Goal: Check status: Check status

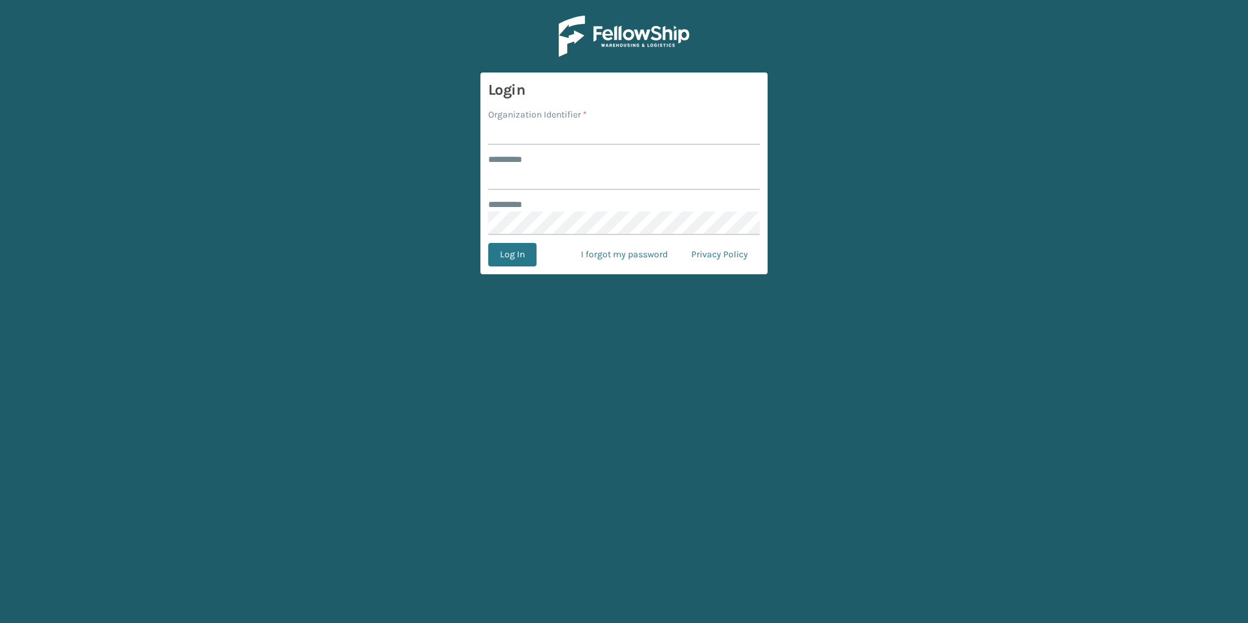
click at [543, 128] on input "Organization Identifier *" at bounding box center [624, 133] width 272 height 24
type input "superadminorganization"
click at [543, 179] on input "******** *" at bounding box center [624, 178] width 272 height 24
type input "*********"
click at [488, 243] on button "Log In" at bounding box center [512, 255] width 48 height 24
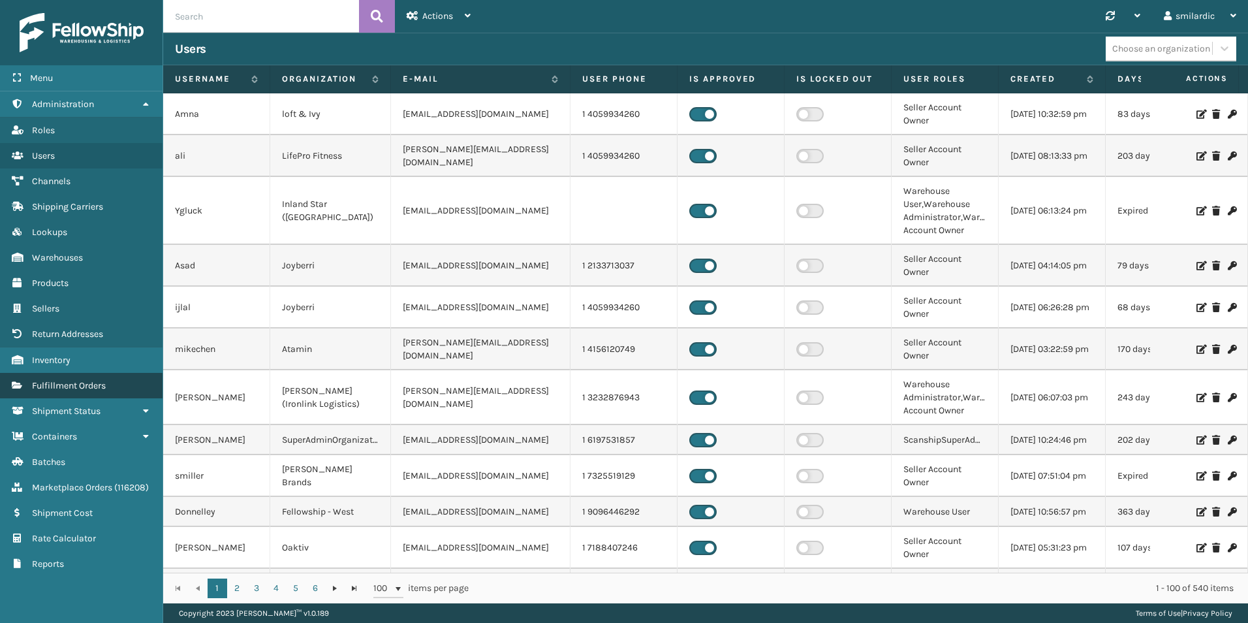
click at [106, 386] on span "Fulfillment Orders" at bounding box center [69, 385] width 74 height 11
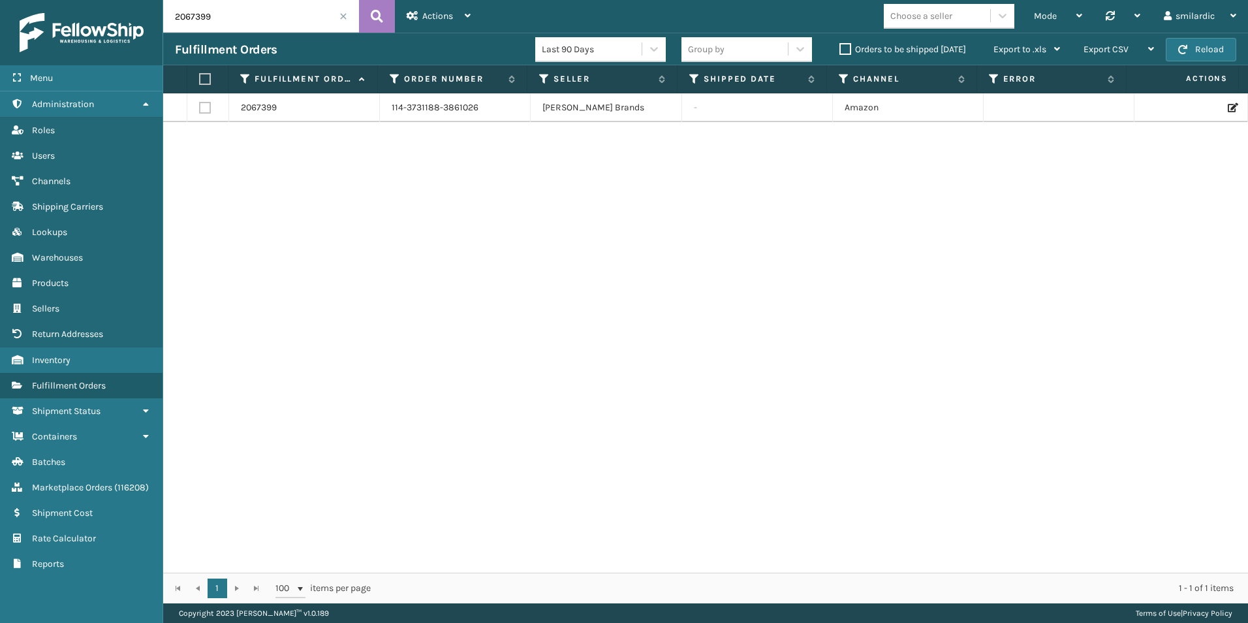
click at [259, 19] on input "2067399" at bounding box center [261, 16] width 196 height 33
paste input "6523460"
type input "6523460"
click at [370, 18] on button at bounding box center [377, 16] width 36 height 33
click at [257, 114] on link "2019929" at bounding box center [258, 114] width 35 height 13
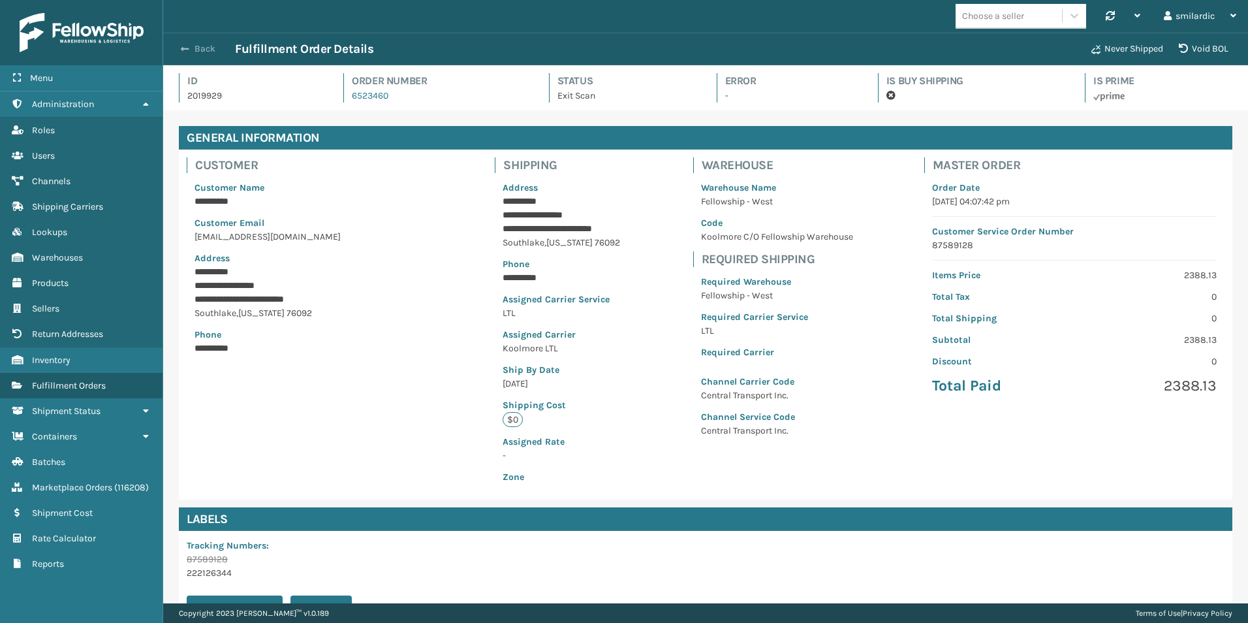
click at [202, 52] on button "Back" at bounding box center [205, 49] width 60 height 12
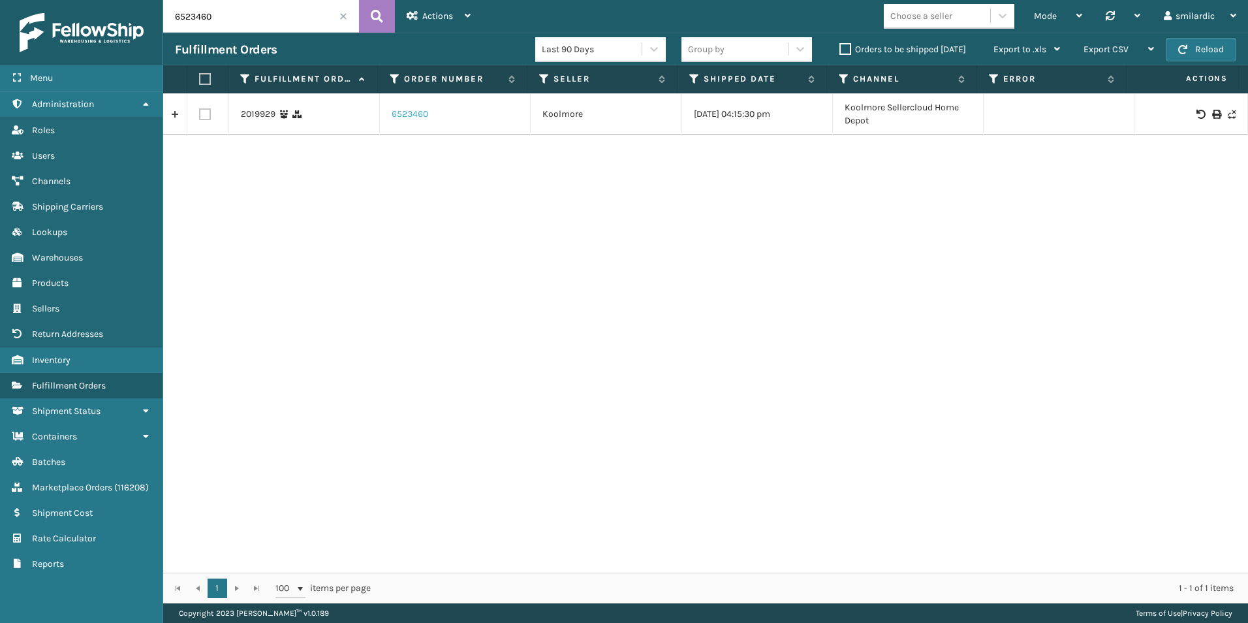
click at [405, 118] on link "6523460" at bounding box center [410, 114] width 37 height 13
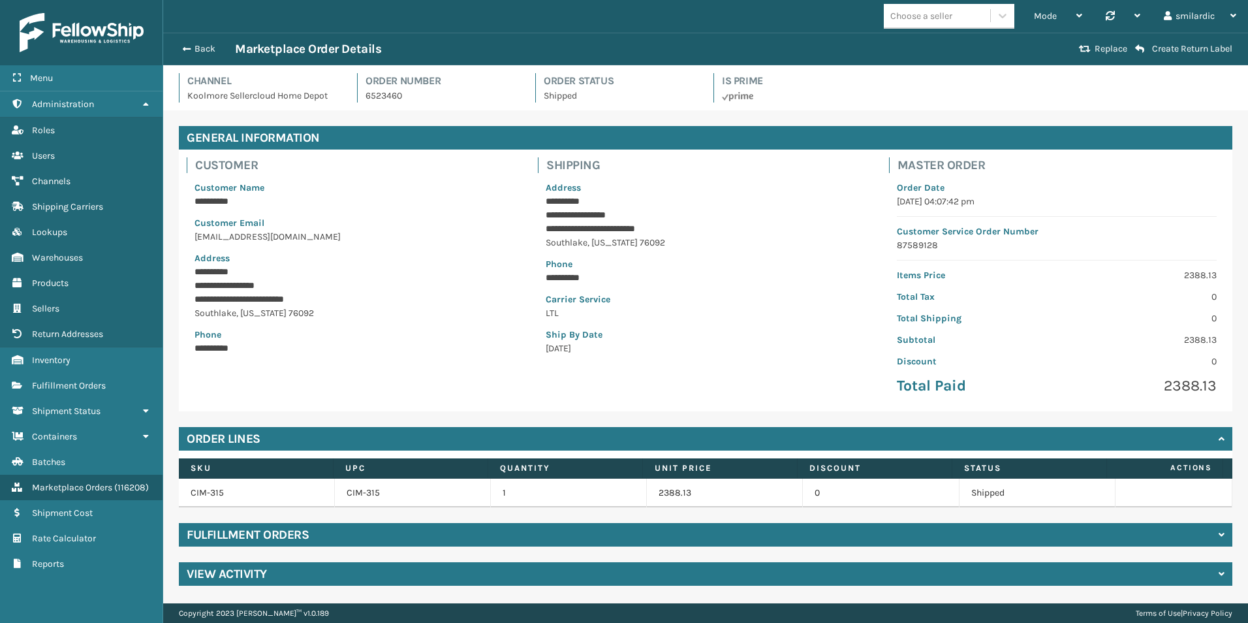
click at [447, 541] on div "Fulfillment Orders" at bounding box center [706, 535] width 1054 height 24
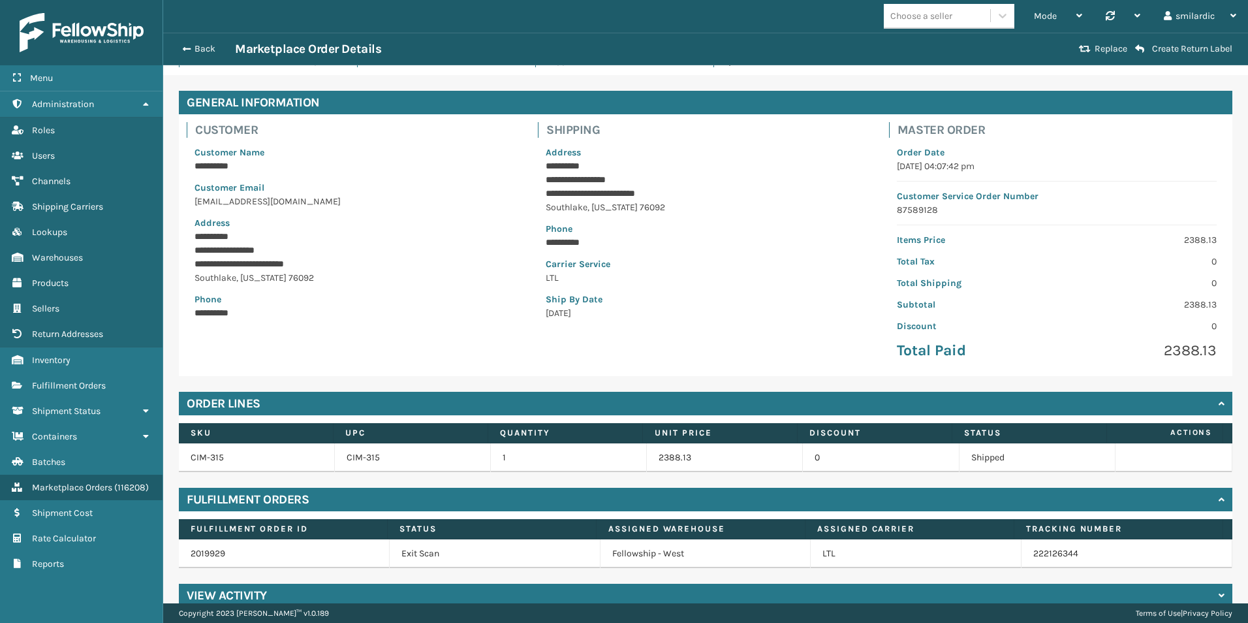
scroll to position [55, 0]
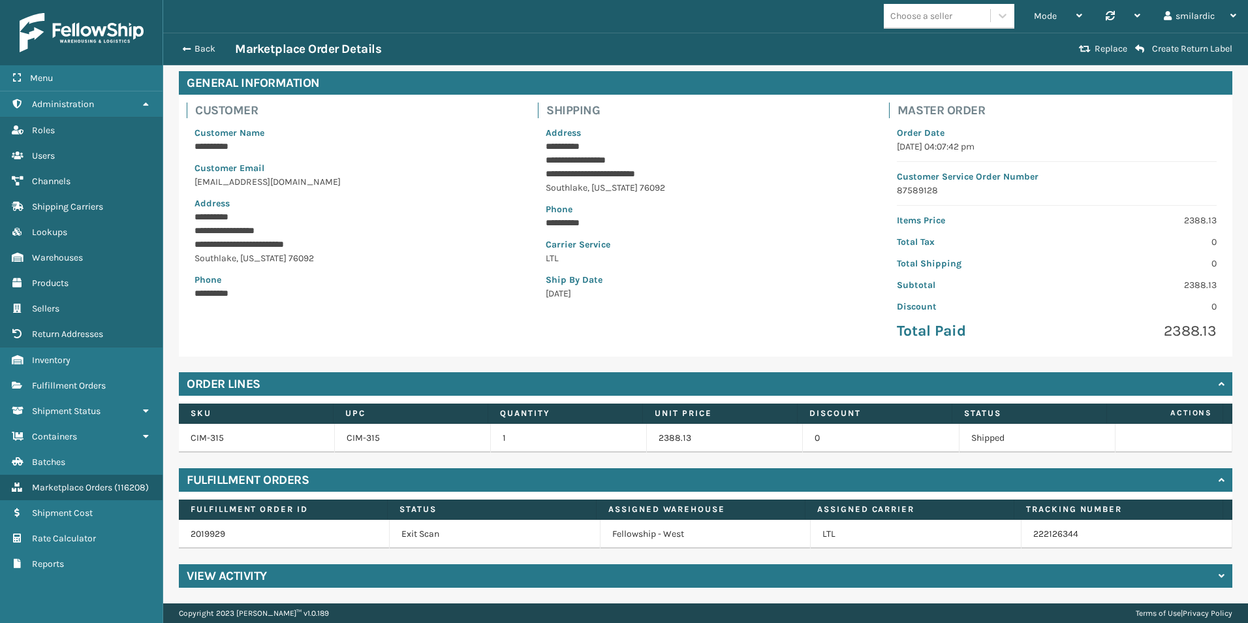
click at [528, 575] on div "View Activity" at bounding box center [706, 576] width 1054 height 24
